Goal: Transaction & Acquisition: Purchase product/service

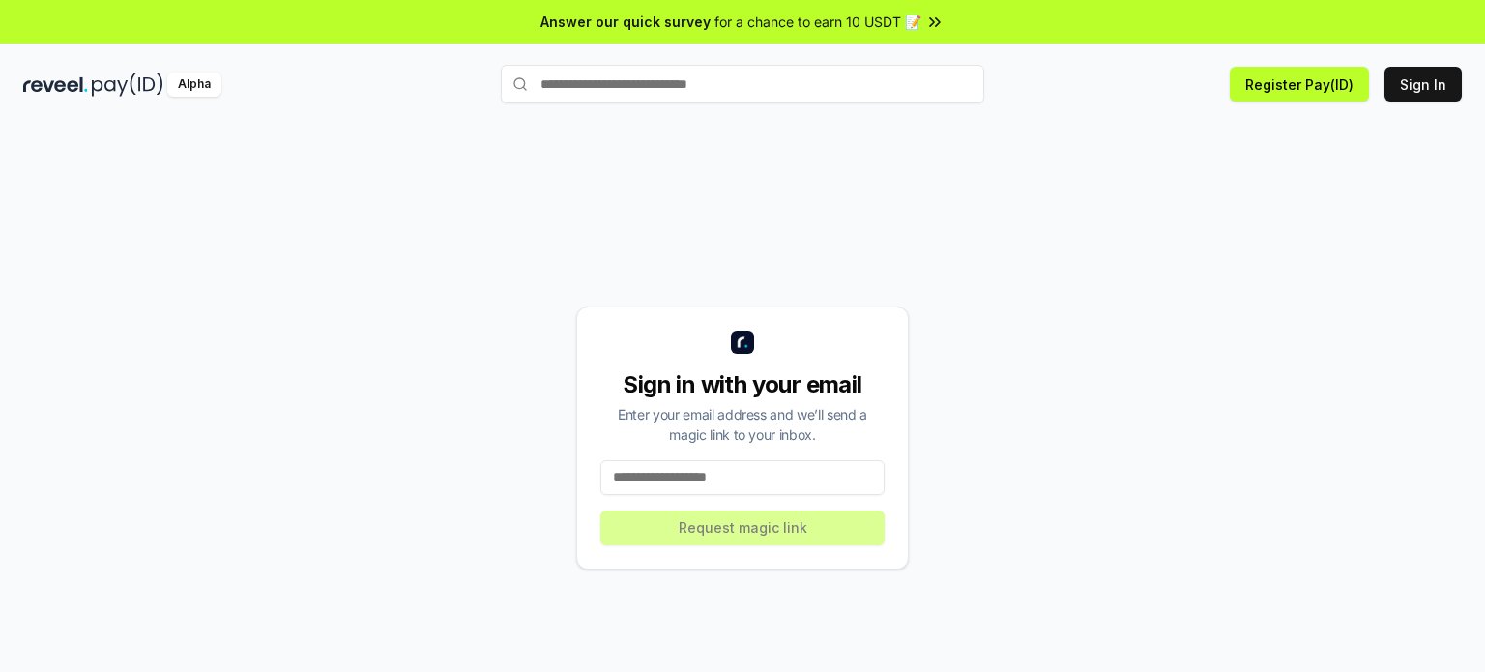
drag, startPoint x: 778, startPoint y: 480, endPoint x: 730, endPoint y: 478, distance: 48.4
click at [730, 478] on input at bounding box center [743, 477] width 284 height 35
type input "**********"
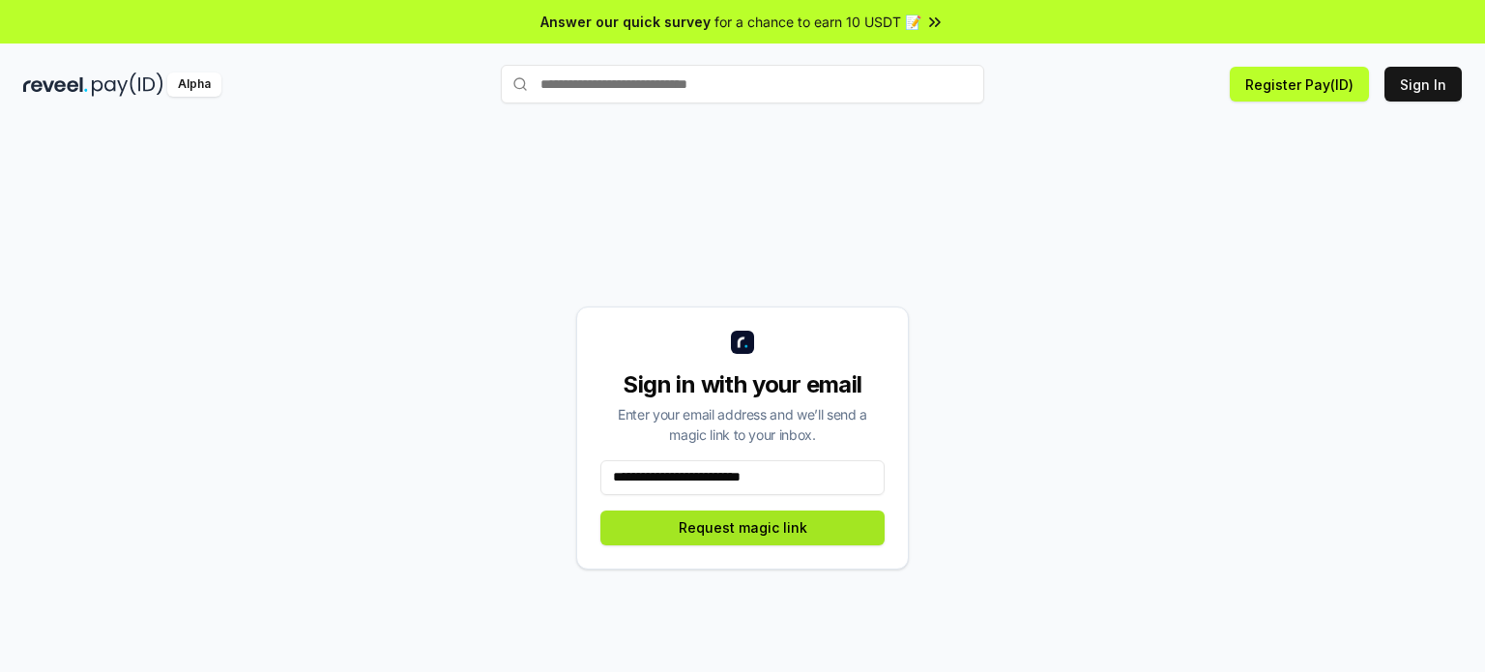
click at [748, 521] on button "Request magic link" at bounding box center [743, 528] width 284 height 35
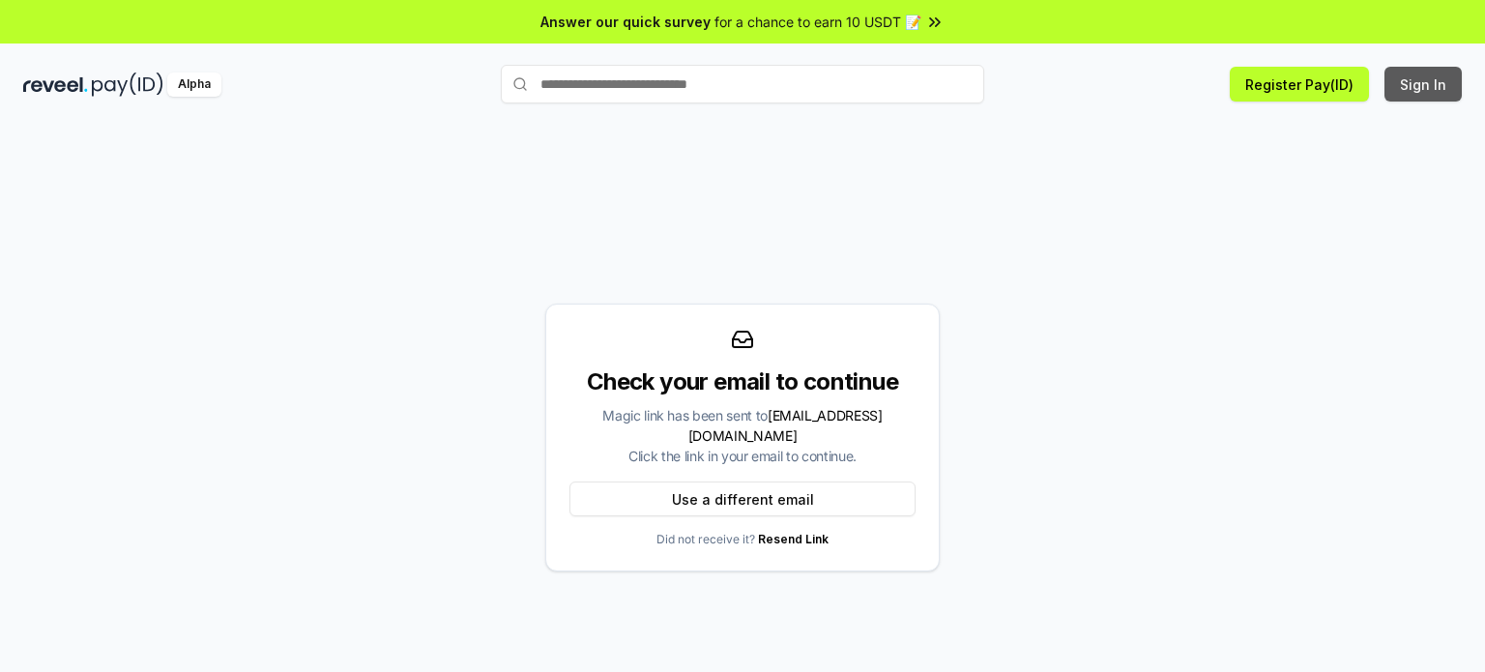
click at [1416, 84] on button "Sign In" at bounding box center [1423, 84] width 77 height 35
click at [1431, 91] on button "Sign In" at bounding box center [1423, 84] width 77 height 35
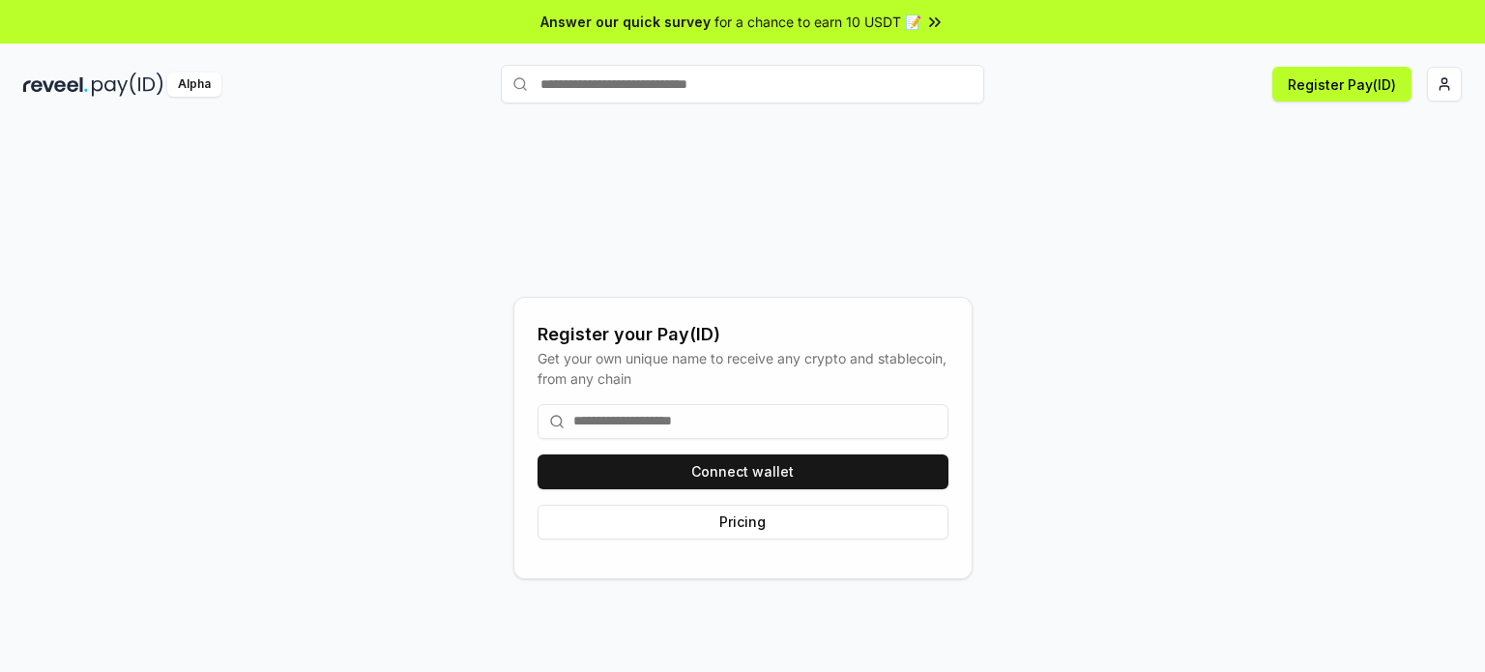
click at [828, 424] on input at bounding box center [743, 421] width 411 height 35
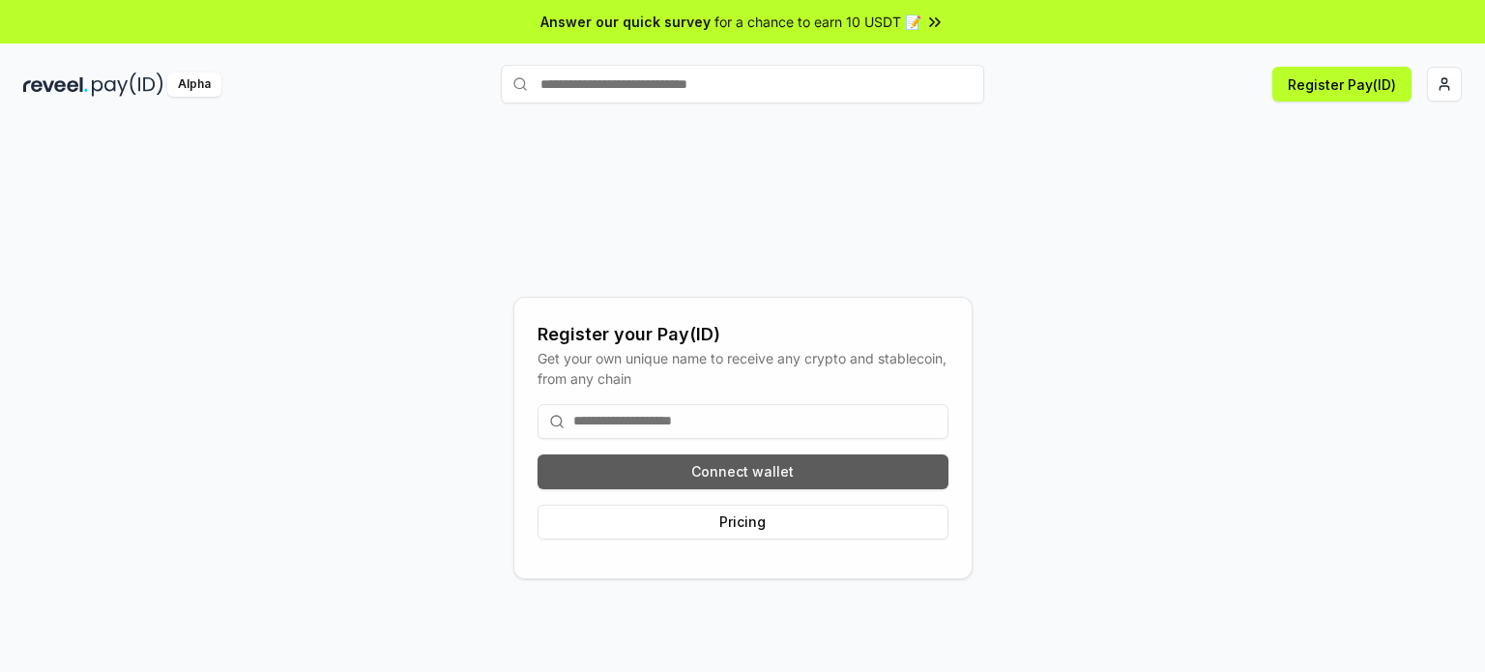
click at [777, 466] on button "Connect wallet" at bounding box center [743, 472] width 411 height 35
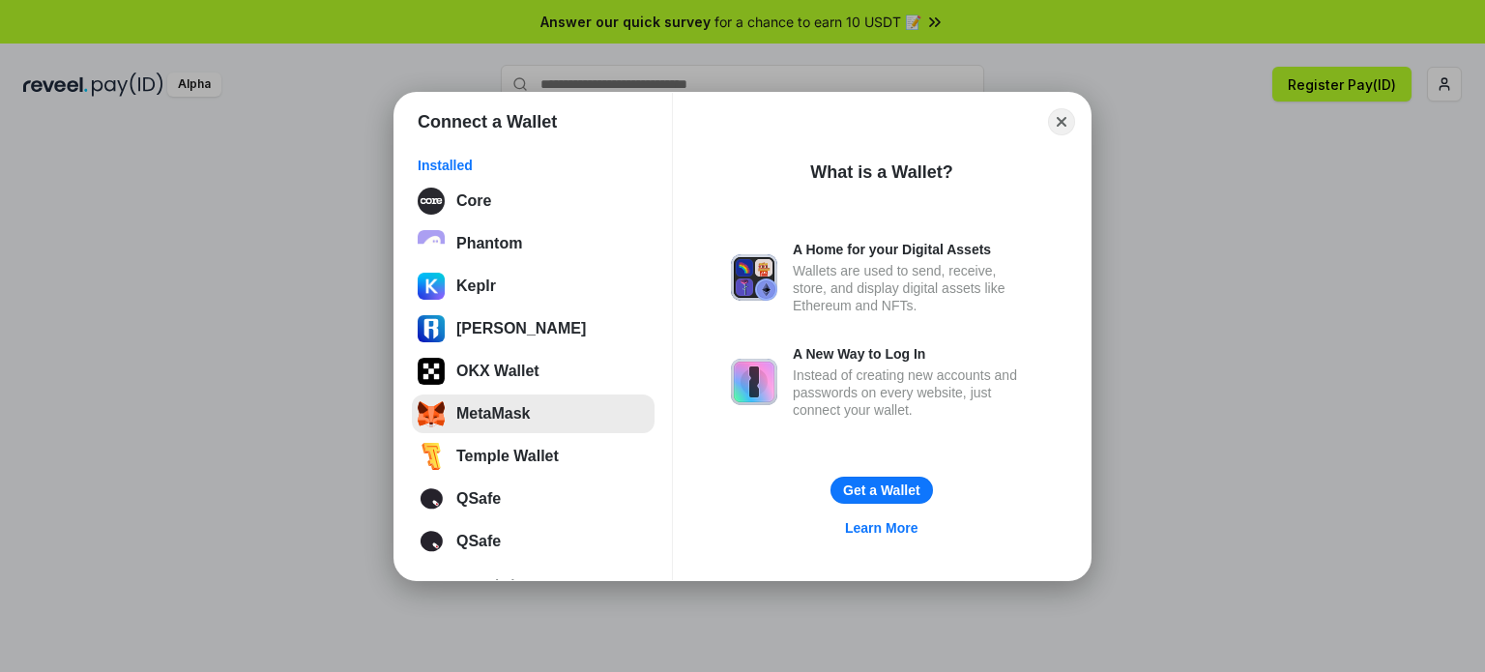
click at [542, 412] on button "MetaMask" at bounding box center [533, 414] width 243 height 39
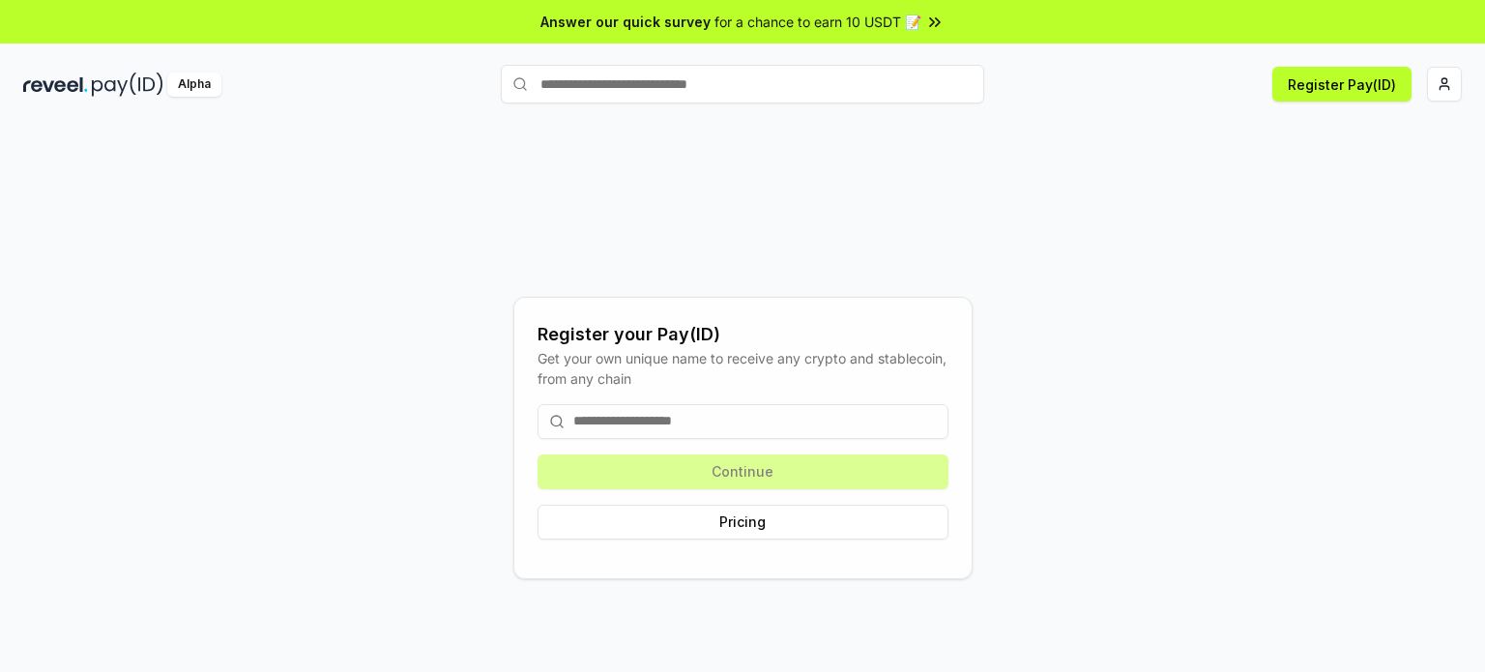
click at [753, 427] on input at bounding box center [743, 421] width 411 height 35
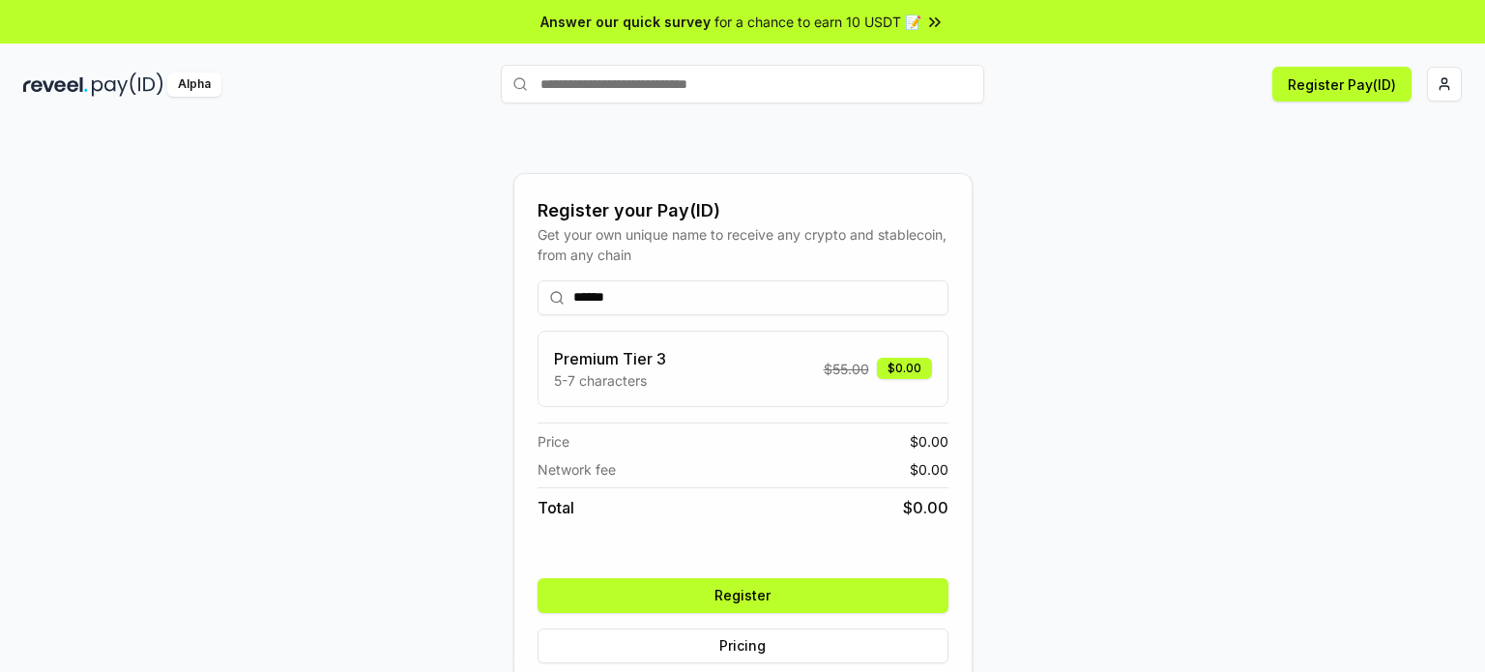
type input "******"
click at [751, 374] on div "Premium Tier 3 5-7 characters $ 55.00 $0.00" at bounding box center [743, 369] width 378 height 44
click at [782, 591] on button "Register" at bounding box center [743, 595] width 411 height 35
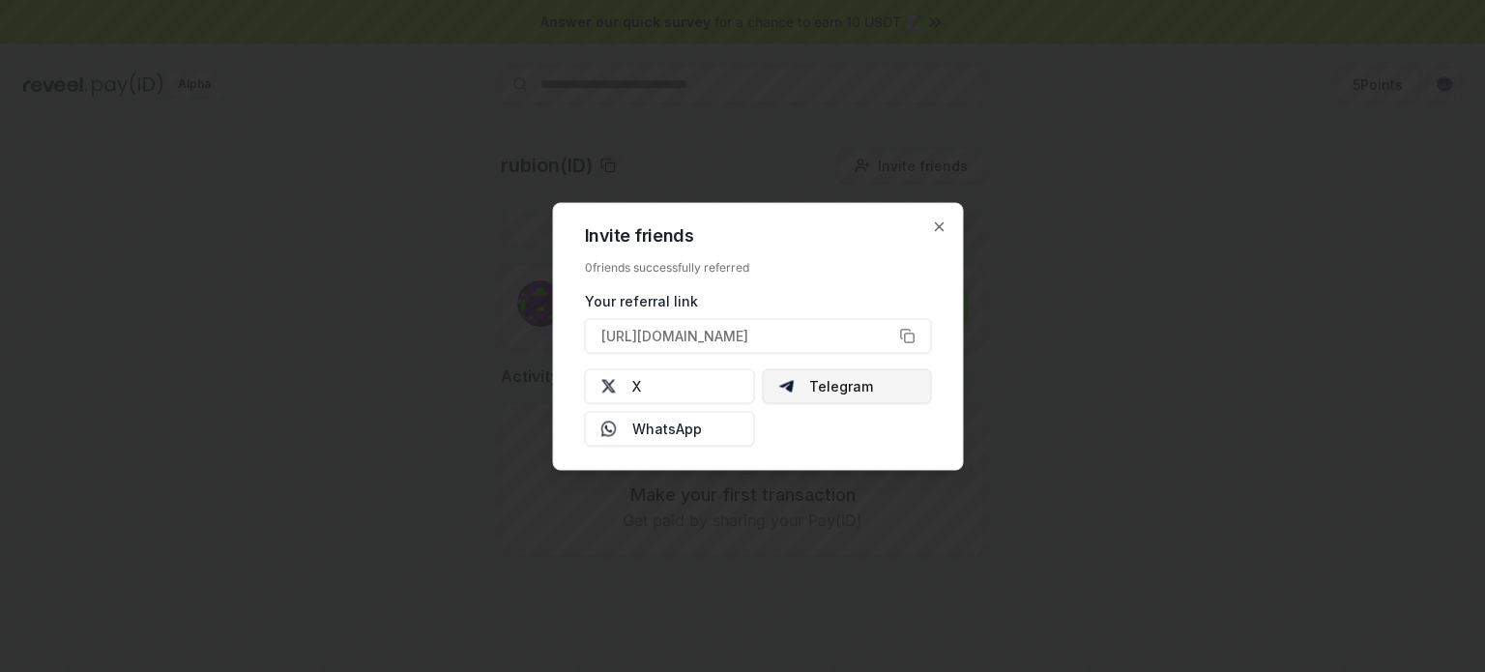
click at [807, 392] on button "Telegram" at bounding box center [847, 385] width 170 height 35
click at [942, 223] on icon "button" at bounding box center [940, 226] width 8 height 8
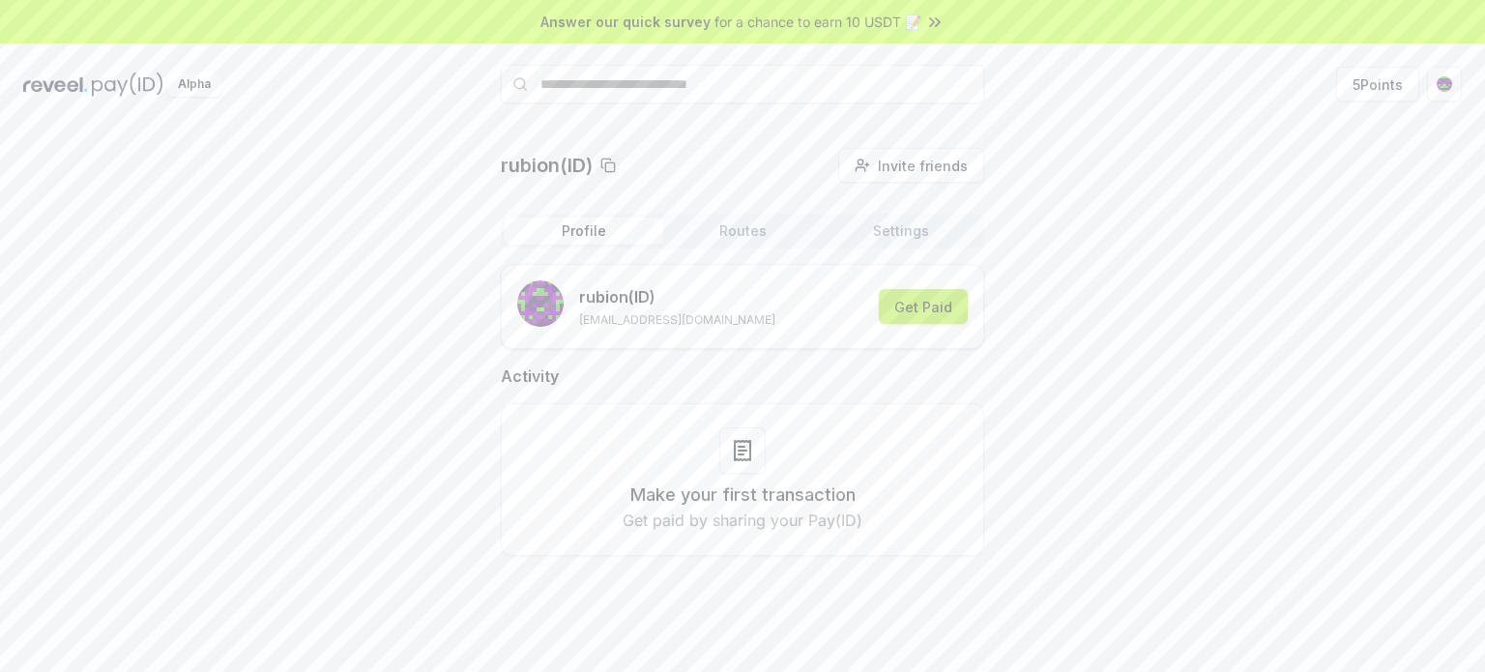
click at [898, 309] on button "Get Paid" at bounding box center [923, 306] width 89 height 35
drag, startPoint x: 325, startPoint y: 1, endPoint x: 1386, endPoint y: 317, distance: 1107.0
click at [1386, 317] on div "rubion(ID) Invite friends Invite Profile Routes Settings rubion (ID) asepandriy…" at bounding box center [742, 367] width 1439 height 439
click at [1458, 90] on html "Answer our quick survey for a chance to earn 10 USDT 📝 Alpha 5 Points rubion(ID…" at bounding box center [742, 336] width 1485 height 672
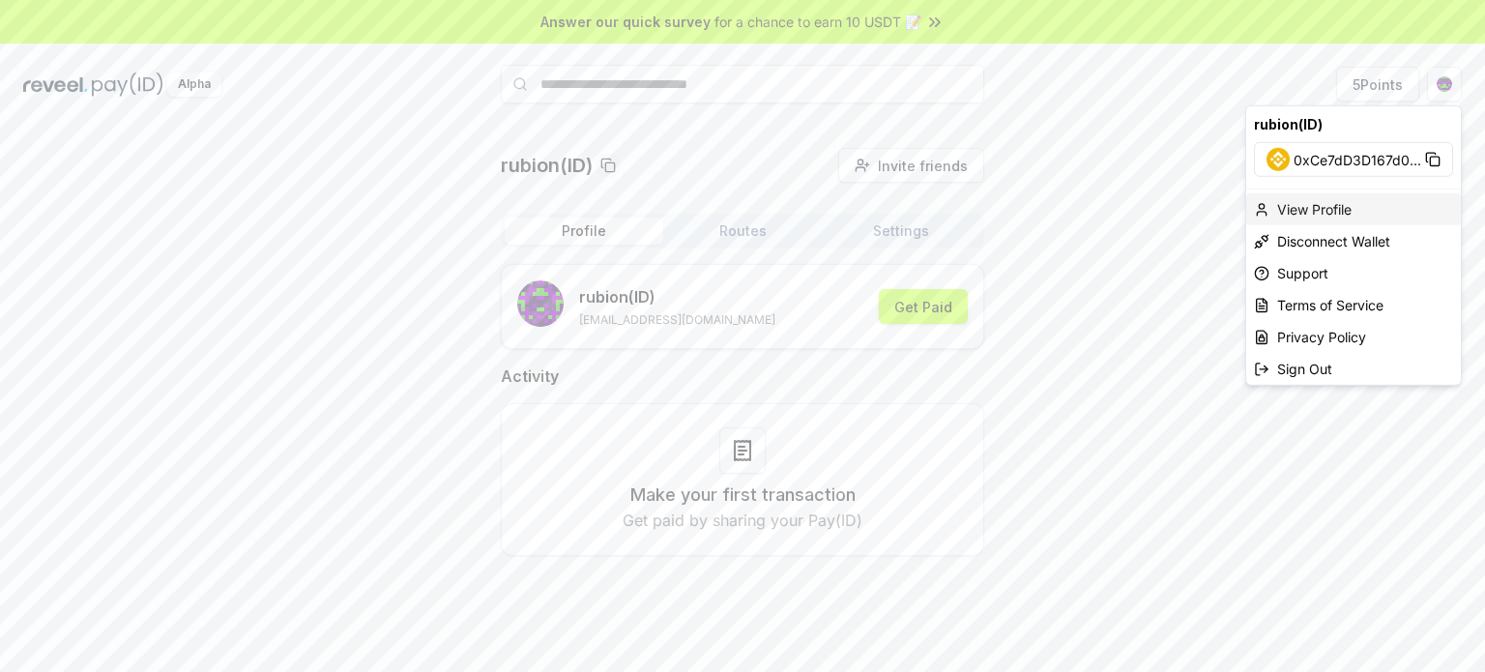
click at [1352, 207] on div "View Profile" at bounding box center [1354, 209] width 215 height 32
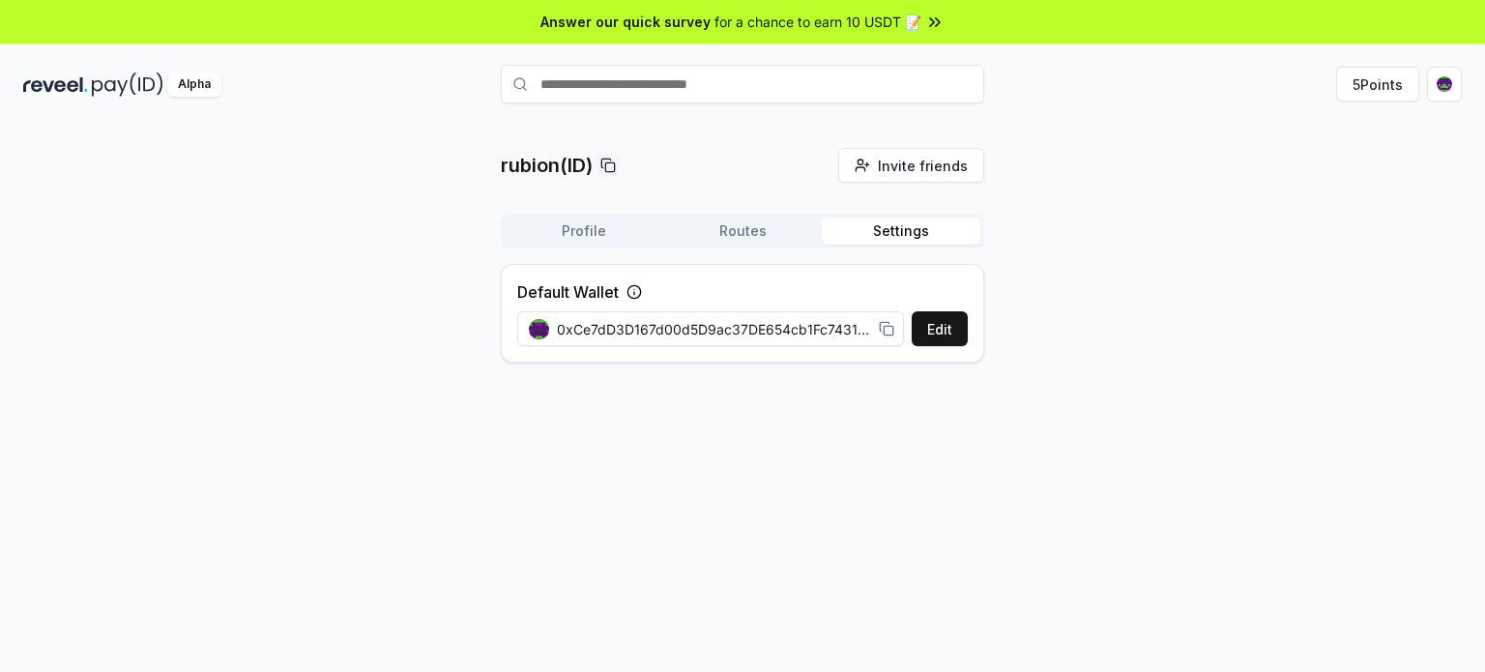
click at [871, 220] on button "Settings" at bounding box center [901, 231] width 159 height 27
click at [763, 231] on button "Routes" at bounding box center [742, 231] width 159 height 27
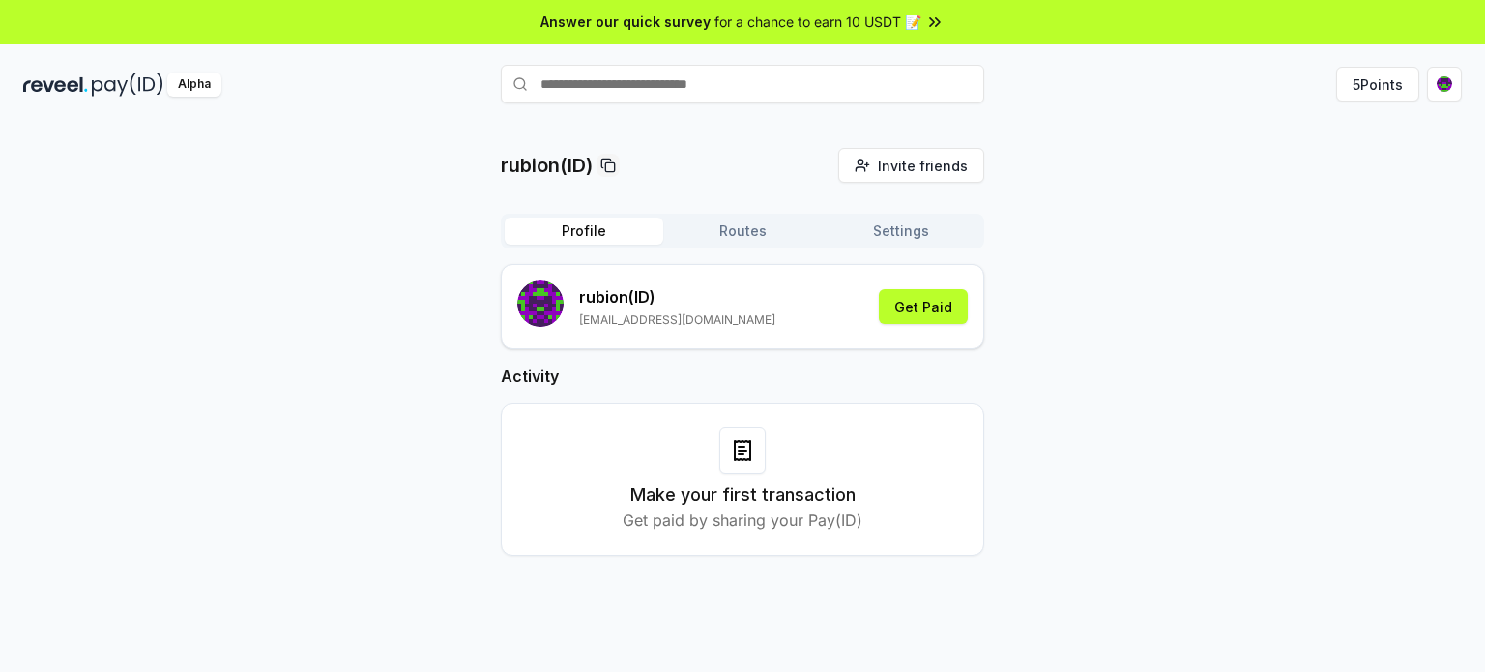
click at [582, 238] on button "Profile" at bounding box center [584, 231] width 159 height 27
click at [677, 235] on button "Routes" at bounding box center [742, 231] width 159 height 27
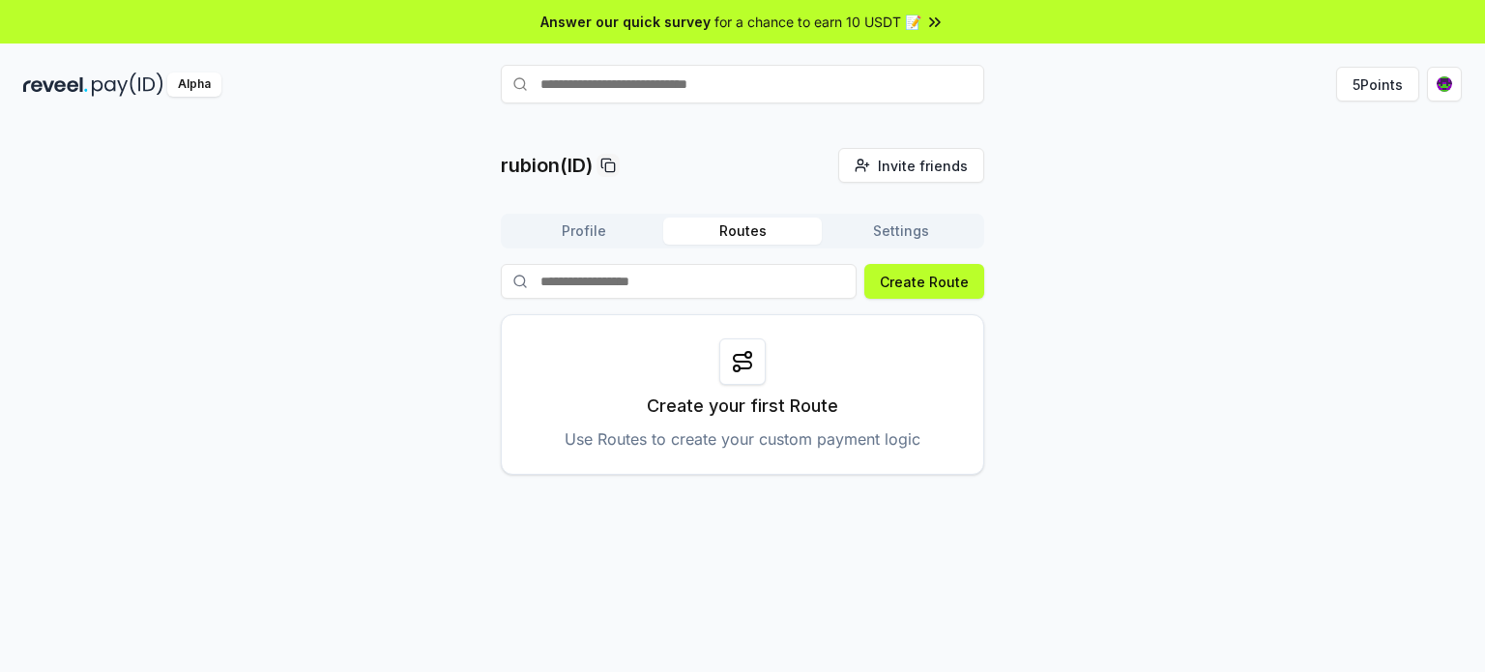
click at [741, 376] on div at bounding box center [742, 361] width 46 height 46
click at [593, 230] on button "Profile" at bounding box center [584, 231] width 159 height 27
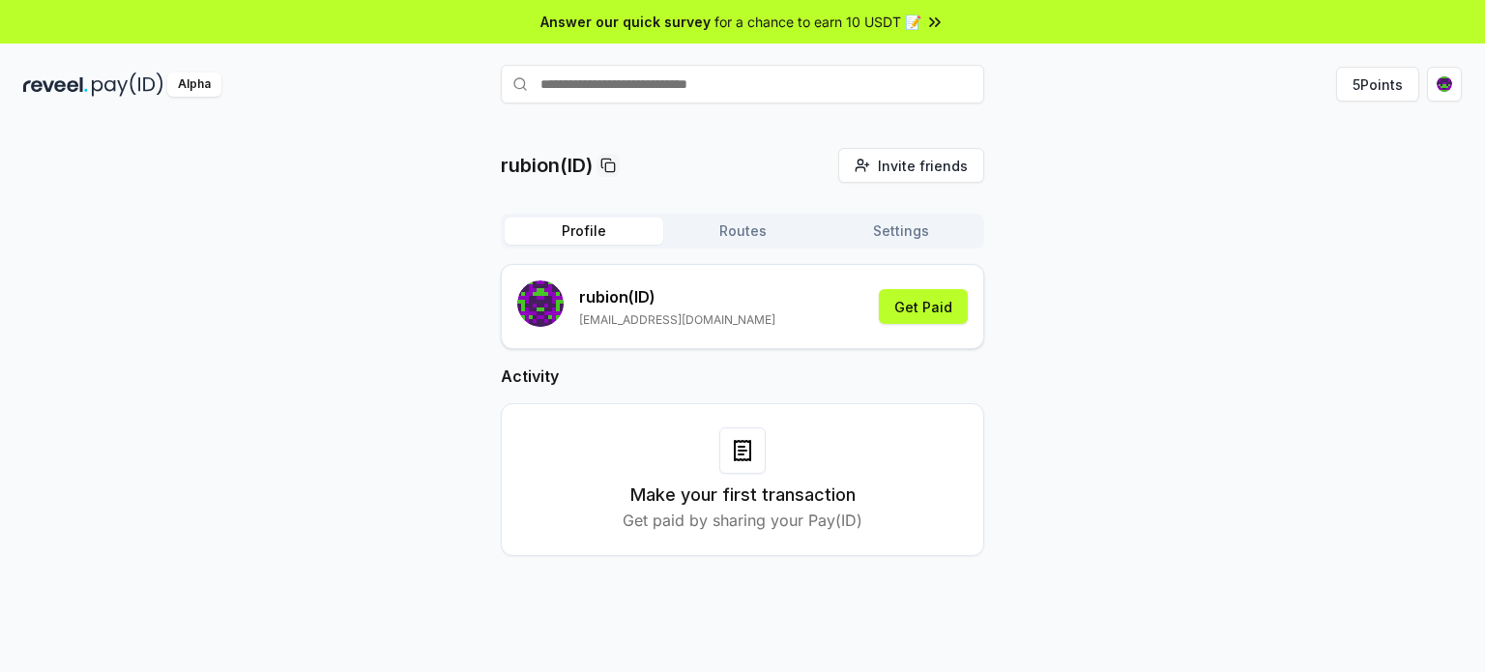
click at [936, 15] on icon at bounding box center [934, 22] width 19 height 19
click at [756, 232] on button "Routes" at bounding box center [742, 231] width 159 height 27
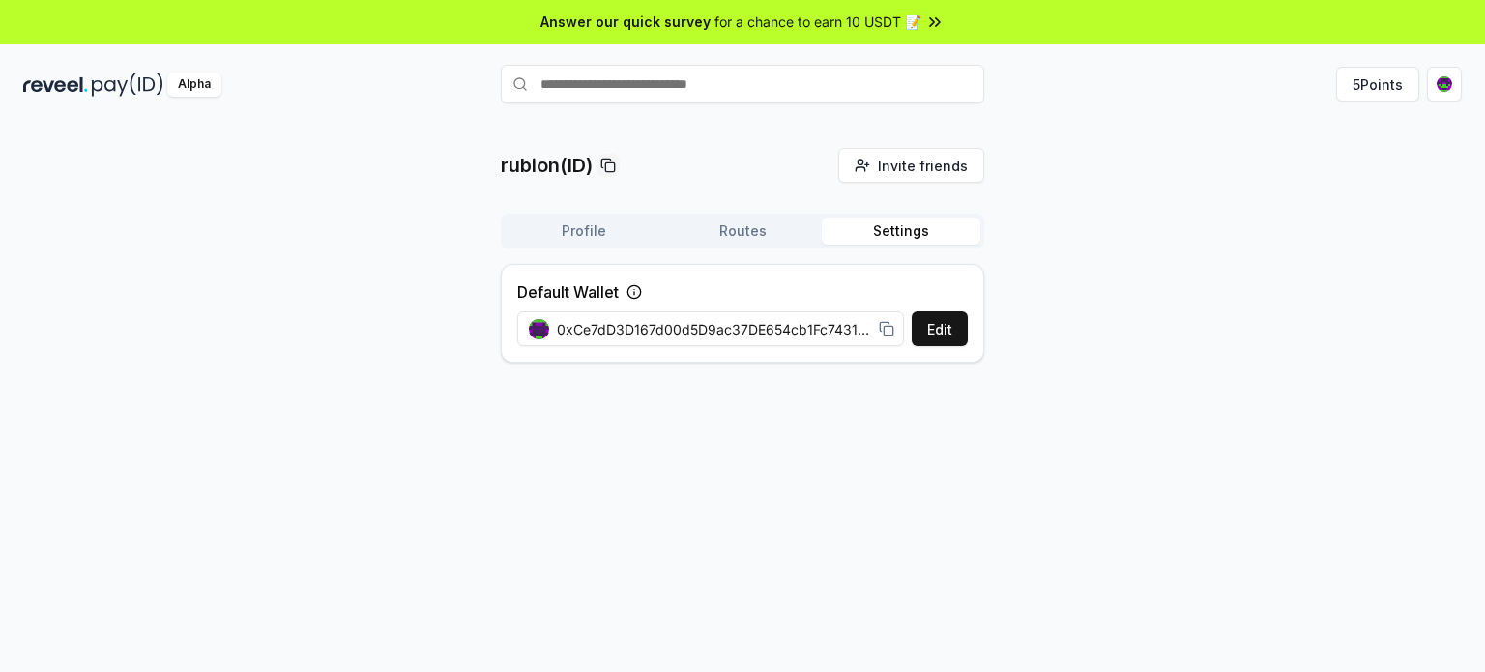
click at [904, 237] on button "Settings" at bounding box center [901, 231] width 159 height 27
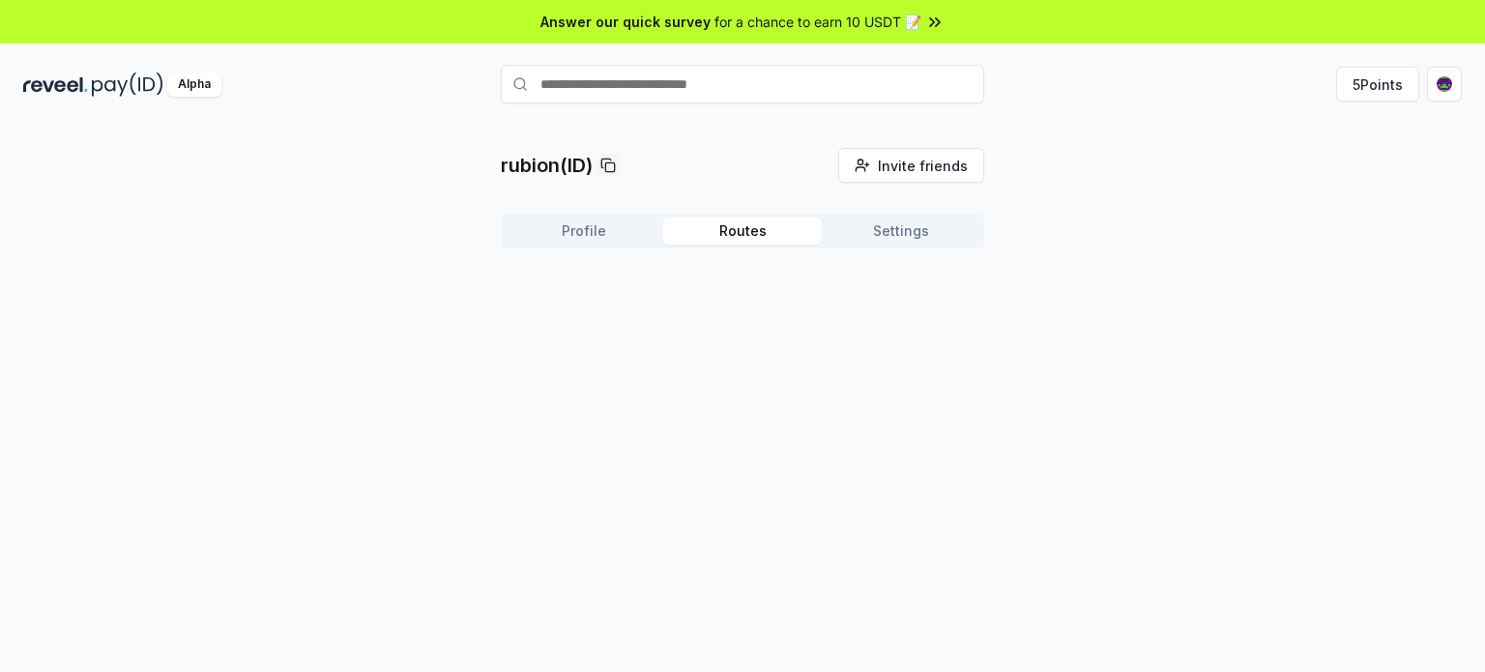
click at [759, 233] on button "Routes" at bounding box center [742, 231] width 159 height 27
click at [720, 354] on div "rubion(ID) Invite friends Invite Profile Routes Settings" at bounding box center [742, 418] width 1485 height 618
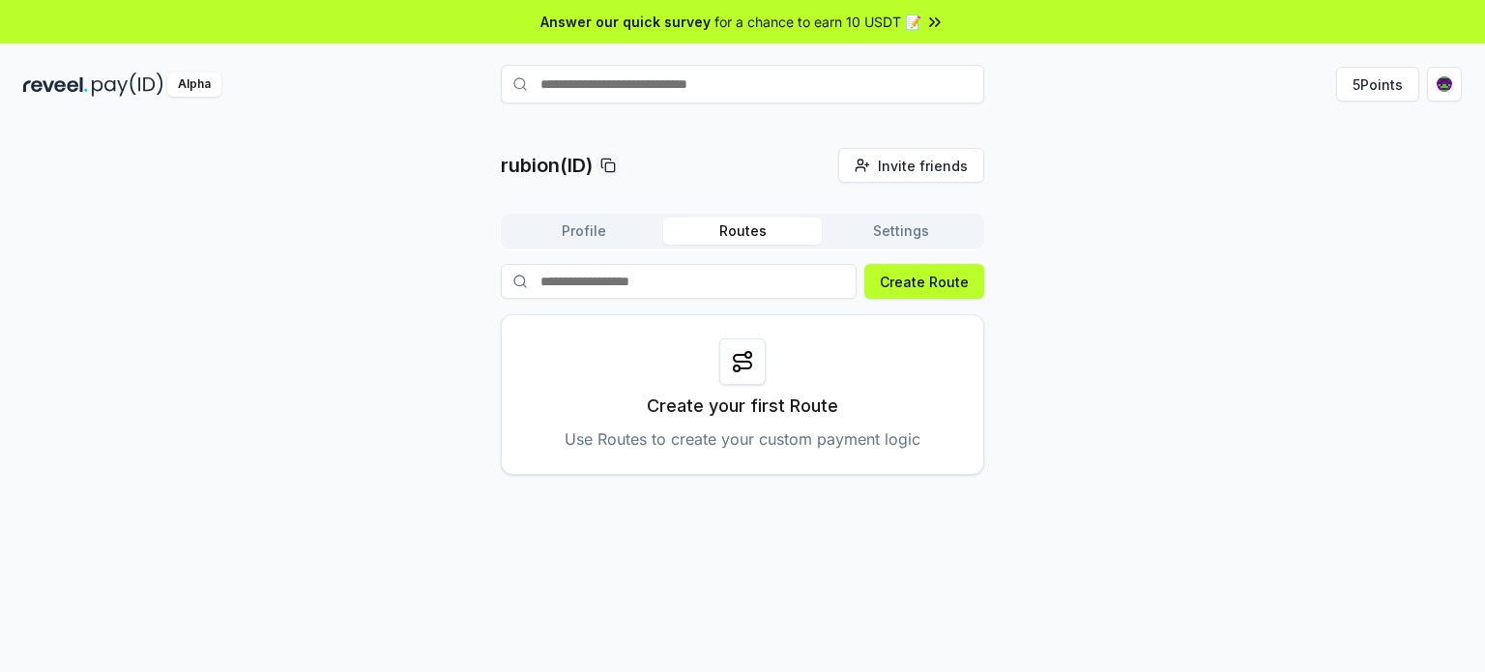
click at [785, 394] on p "Create your first Route" at bounding box center [742, 406] width 191 height 27
click at [633, 80] on input "text" at bounding box center [743, 84] width 484 height 39
click at [106, 80] on img at bounding box center [128, 85] width 72 height 24
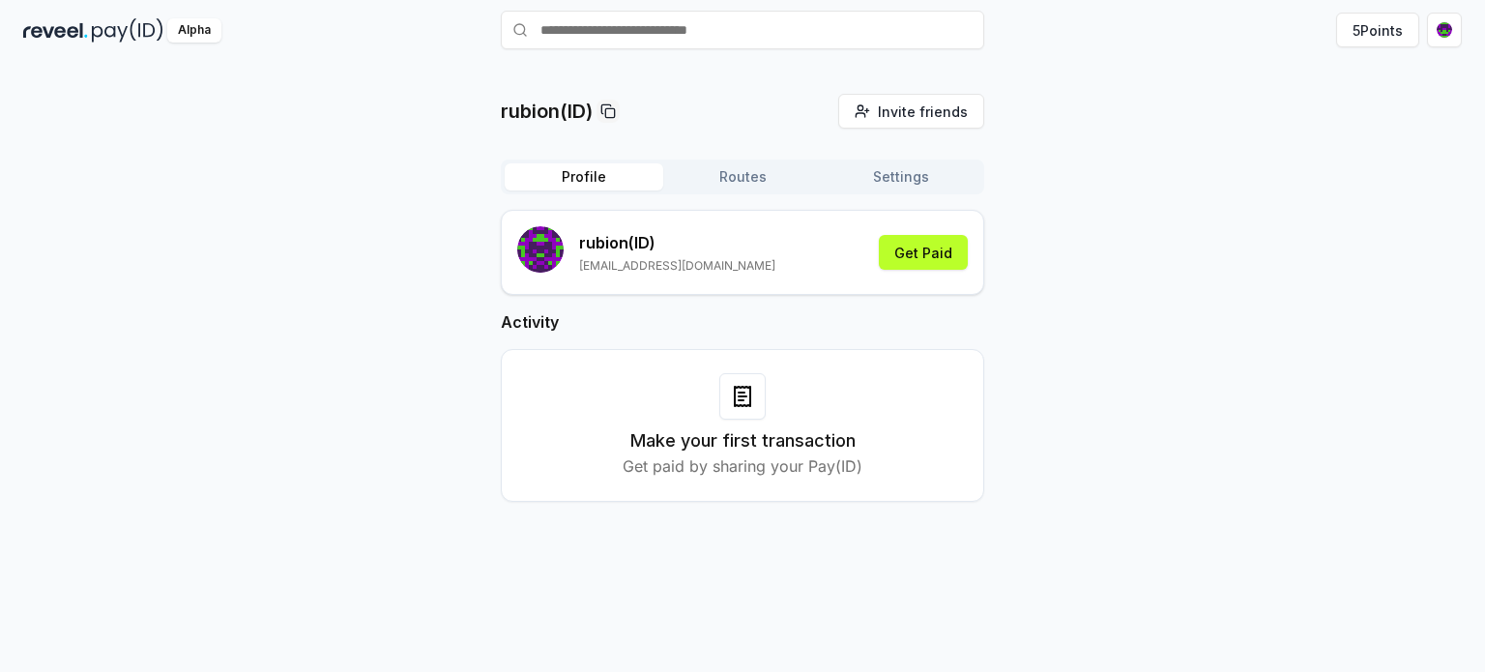
click at [572, 186] on button "Profile" at bounding box center [584, 176] width 159 height 27
click at [1367, 13] on button "5 Points" at bounding box center [1377, 30] width 83 height 35
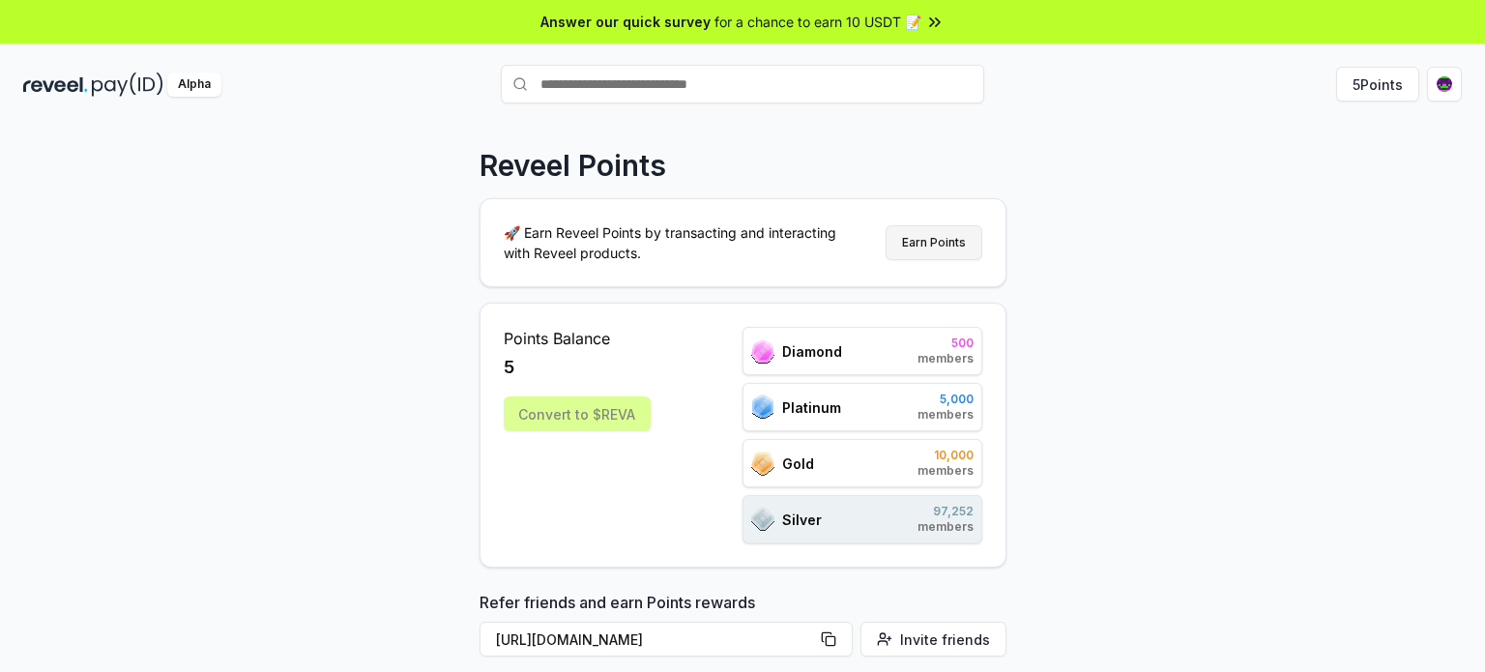
click at [932, 242] on button "Earn Points" at bounding box center [934, 242] width 97 height 35
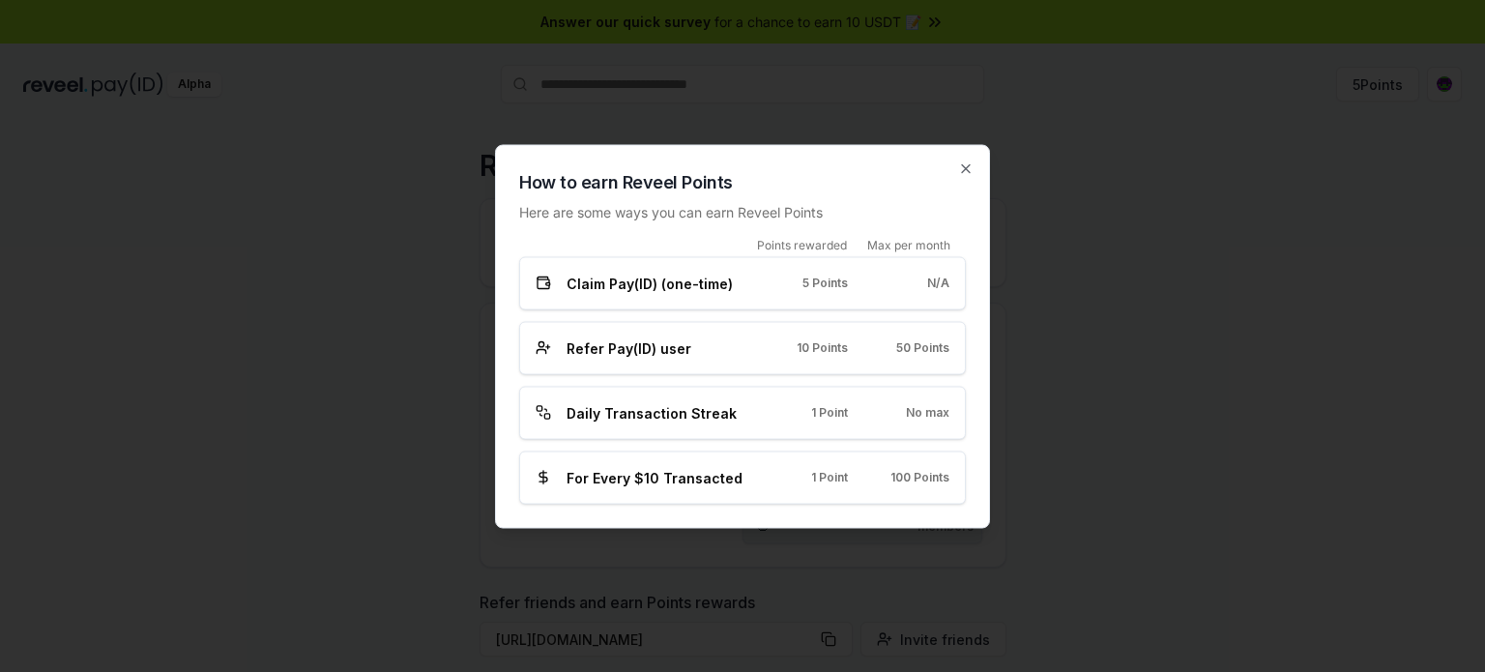
click at [712, 283] on span "Claim Pay(ID) (one-time)" at bounding box center [650, 283] width 166 height 20
click at [769, 353] on div "Refer Pay(ID) user 10 Points 50 Points" at bounding box center [743, 347] width 414 height 20
click at [710, 406] on span "Daily Transaction Streak" at bounding box center [652, 412] width 170 height 20
click at [972, 160] on div "How to earn Reveel Points Here are some ways you can earn Reveel Points Points …" at bounding box center [742, 336] width 495 height 384
click at [970, 172] on icon "button" at bounding box center [966, 168] width 8 height 8
